Goal: Find specific page/section

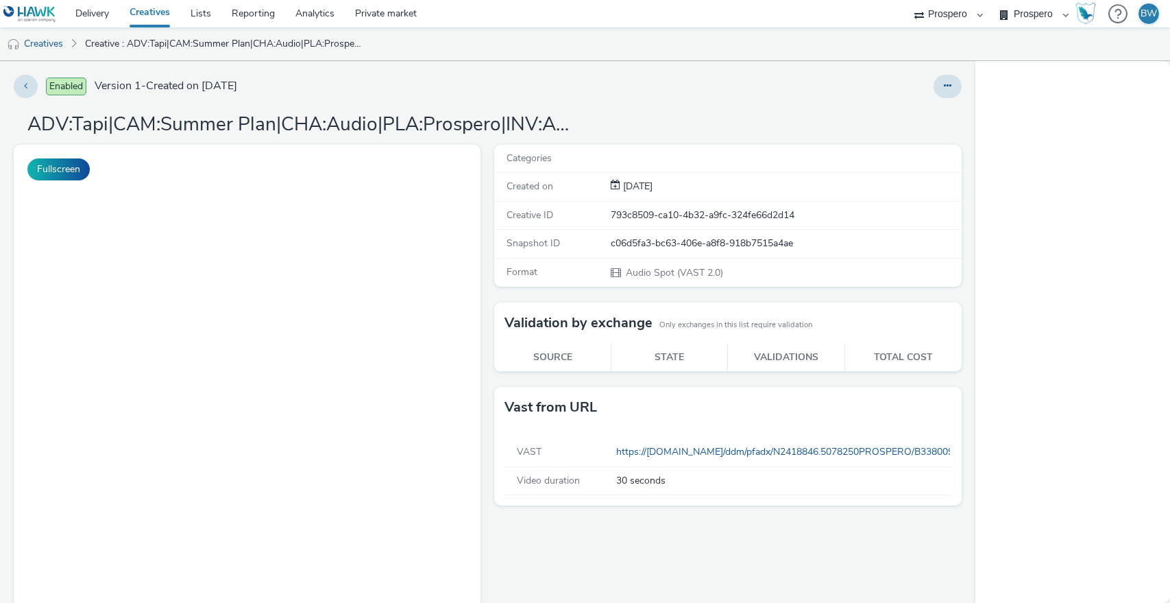
select select "b1b940d3-d05b-48b5-821e-f328c33b988b"
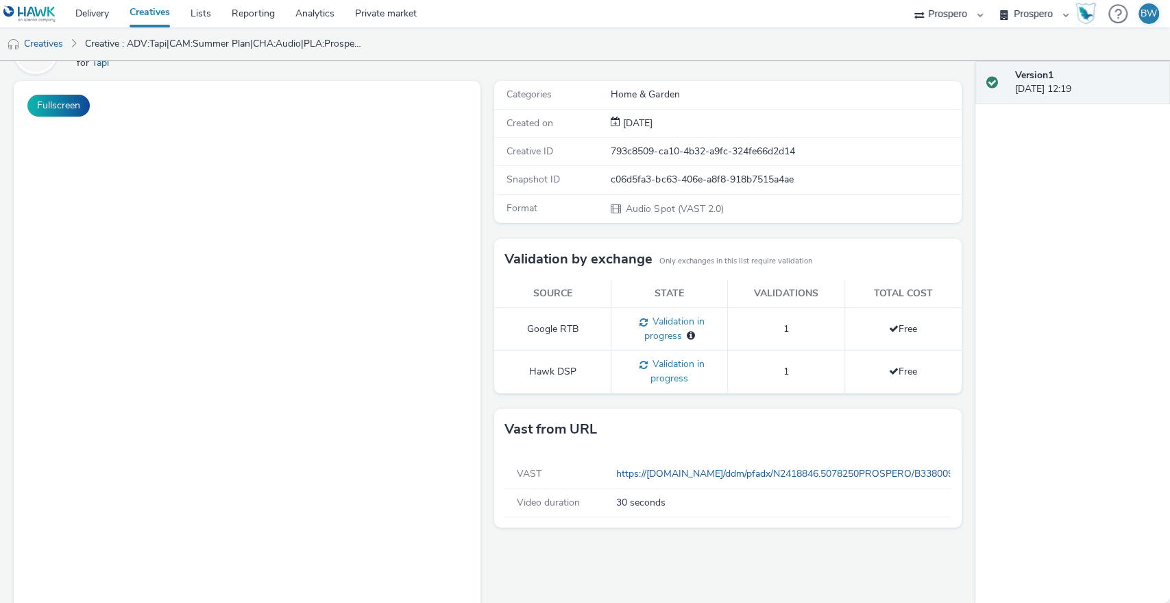
scroll to position [82, 0]
click at [696, 470] on link "https://[DOMAIN_NAME]/ddm/pfadx/N2418846.5078250PROSPERO/B33800923.426346859;sz…" at bounding box center [1081, 472] width 930 height 13
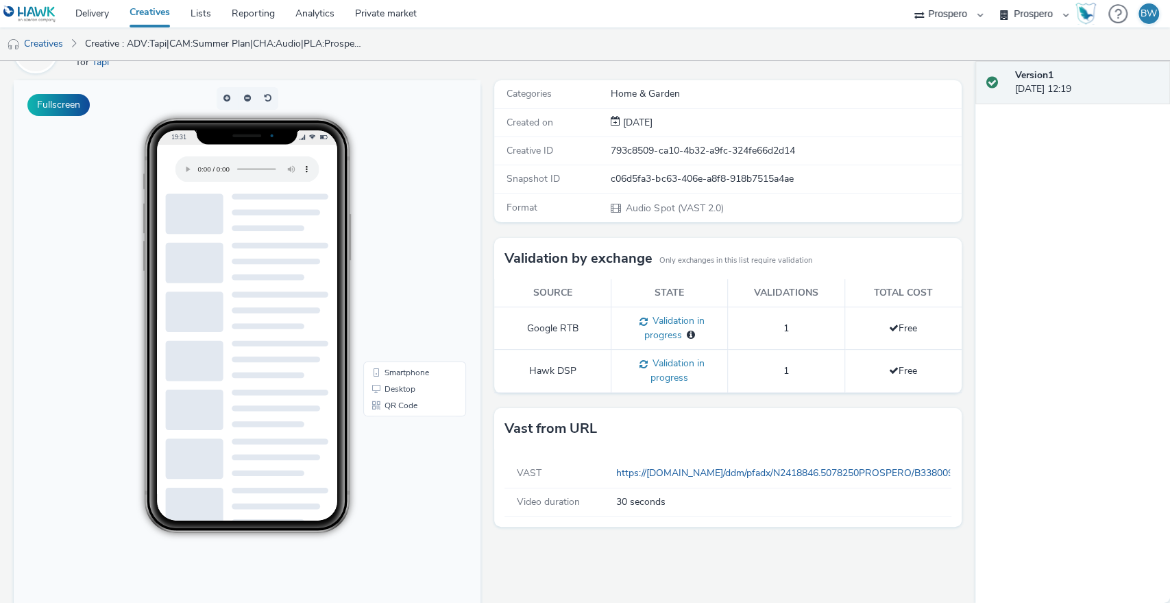
click at [487, 303] on div "Categories Home & Garden Created on [DATE] Creative ID 793c8509-ca10-4b32-a9fc-…" at bounding box center [724, 368] width 474 height 577
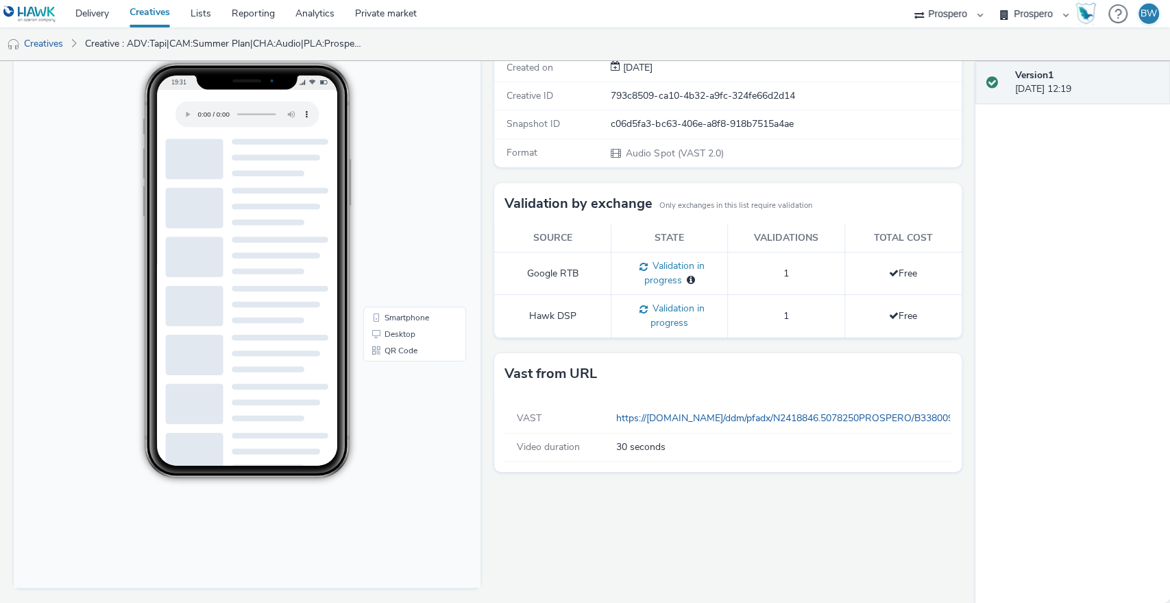
scroll to position [0, 0]
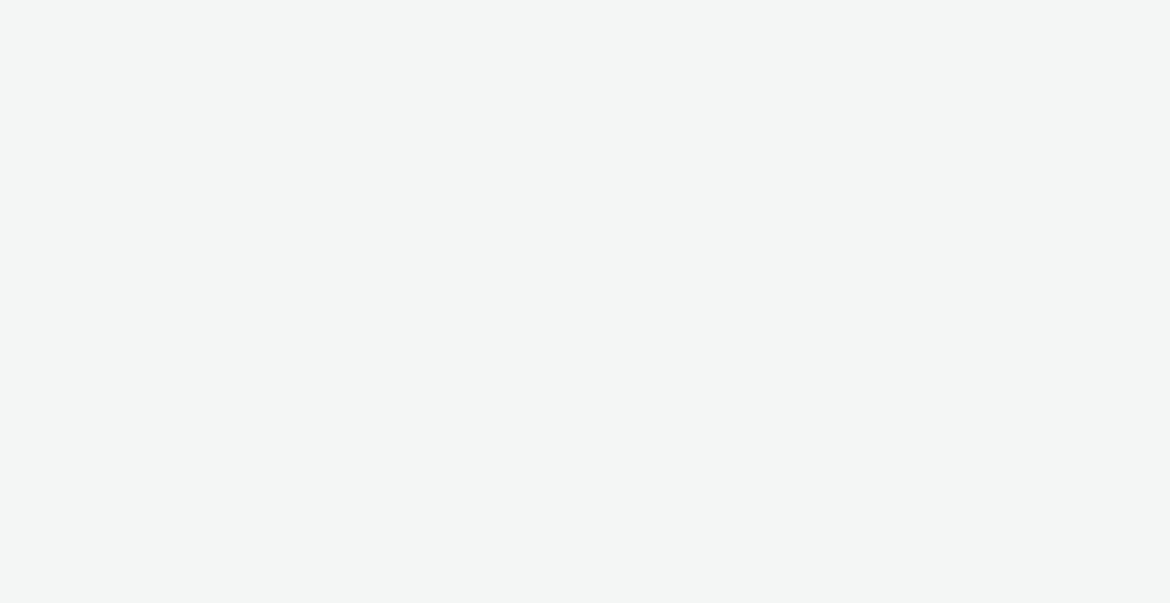
select select "b1b940d3-d05b-48b5-821e-f328c33b988b"
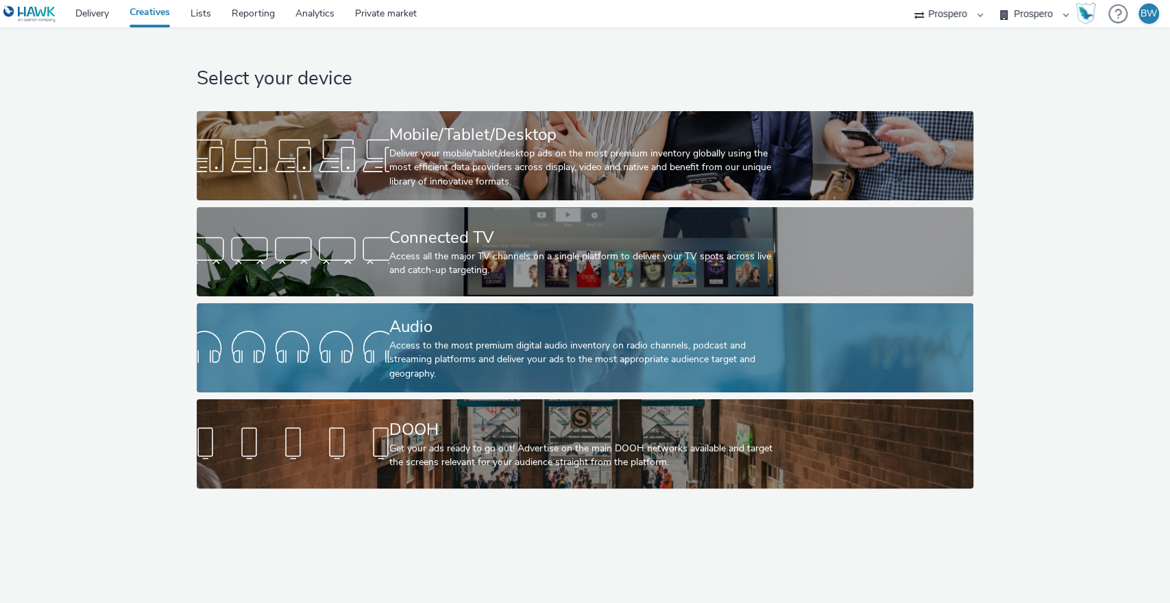
click at [427, 324] on div "Audio" at bounding box center [582, 327] width 386 height 24
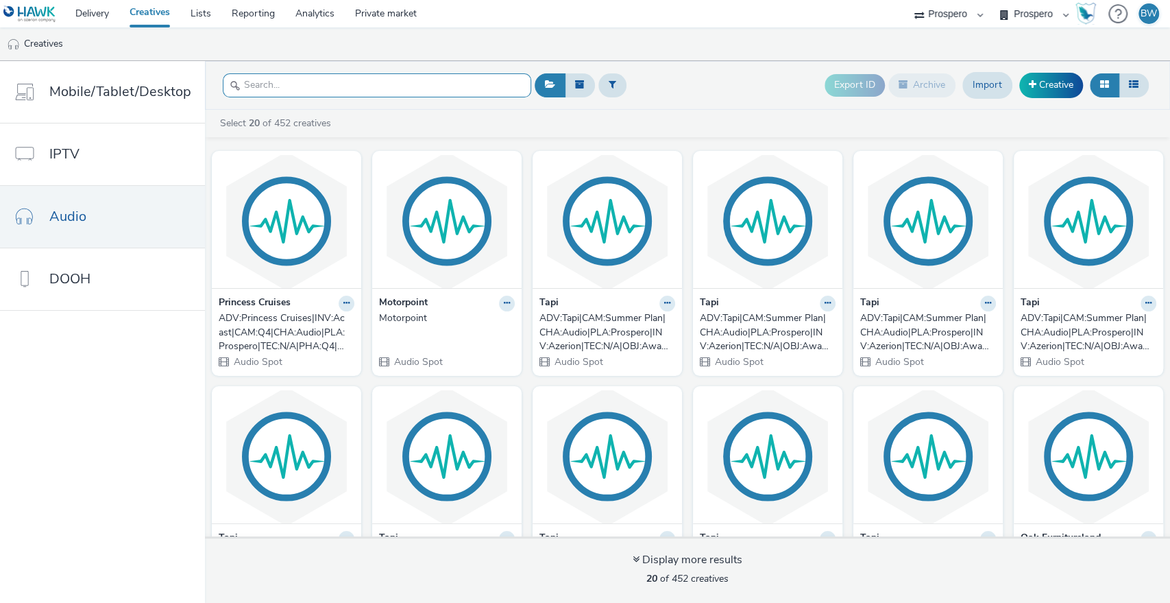
click at [311, 82] on input "text" at bounding box center [377, 85] width 309 height 24
paste input "ADV:Tapi|CAM:Summer Plan|CHA:Audio|PLA:Prospero|INV:Azerion|TEC:N/A|OBJ:Awarene…"
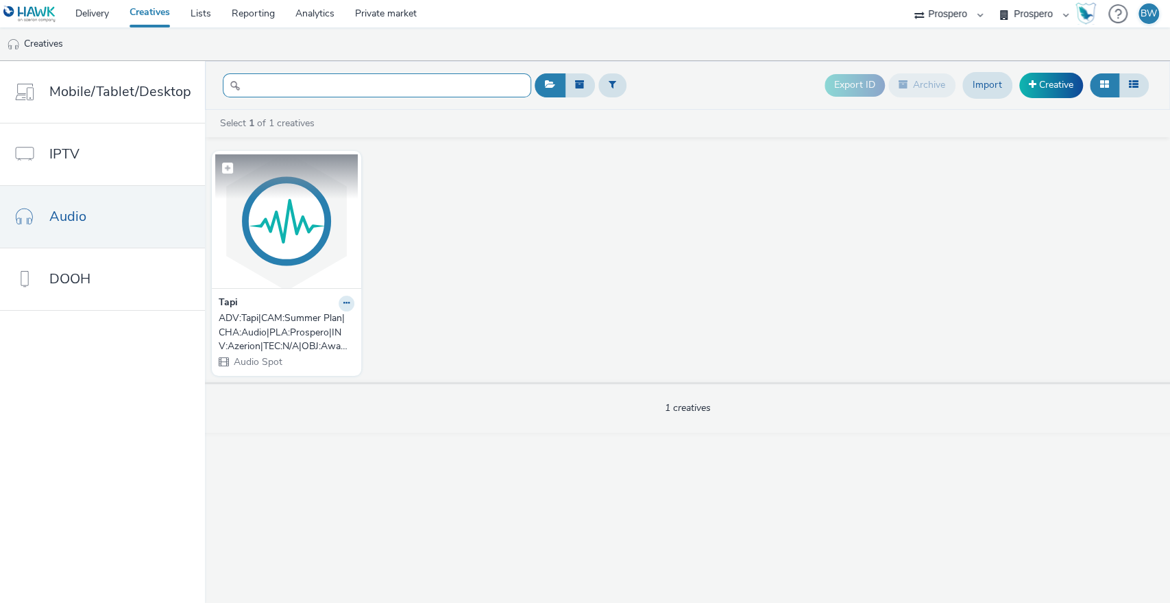
type input "ADV:Tapi|CAM:Summer Plan|CHA:Audio|PLA:Prospero|INV:Azerion|TEC:N/A|OBJ:Awarene…"
click at [313, 236] on img at bounding box center [286, 221] width 143 height 134
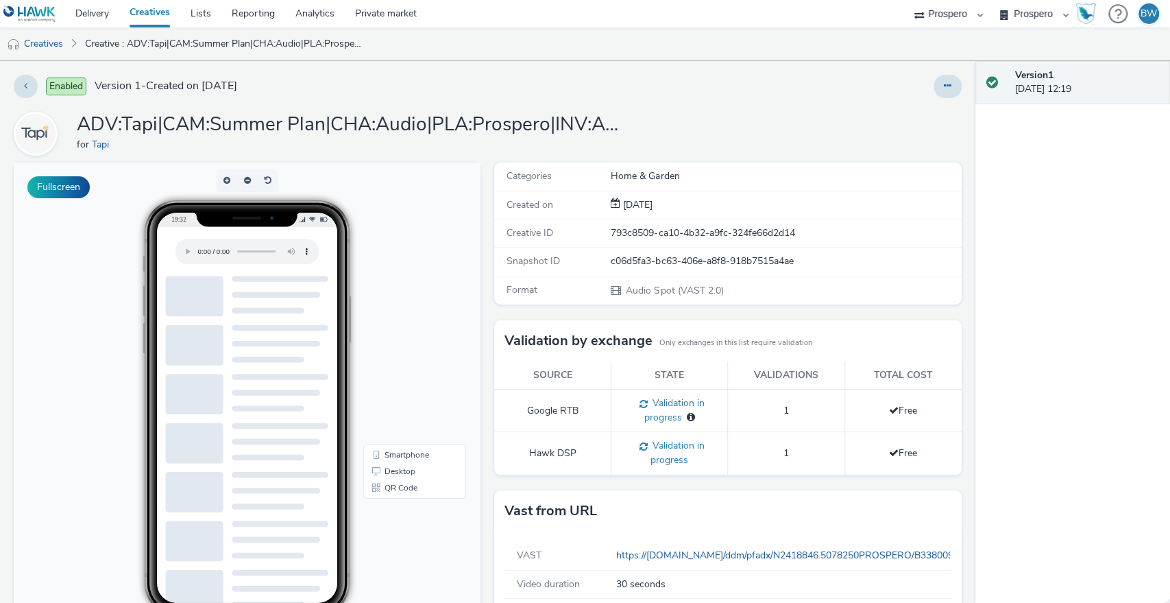
click at [487, 311] on div "Categories Home & Garden Created on [DATE] Creative ID 793c8509-ca10-4b32-a9fc-…" at bounding box center [724, 450] width 474 height 577
click at [88, 10] on link "Delivery" at bounding box center [92, 13] width 54 height 27
